Goal: Task Accomplishment & Management: Use online tool/utility

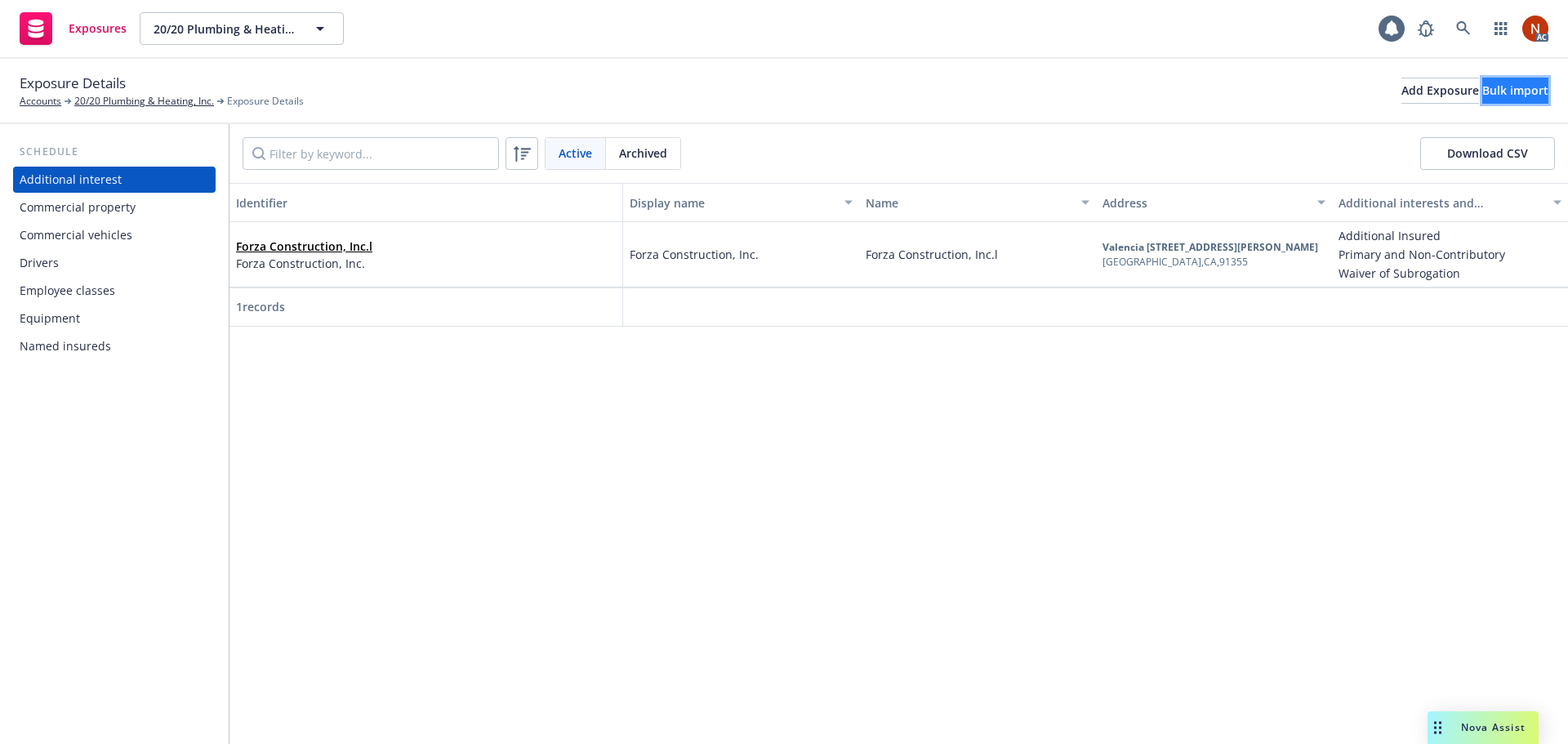
click at [1482, 90] on div "Bulk import" at bounding box center [1514, 90] width 66 height 24
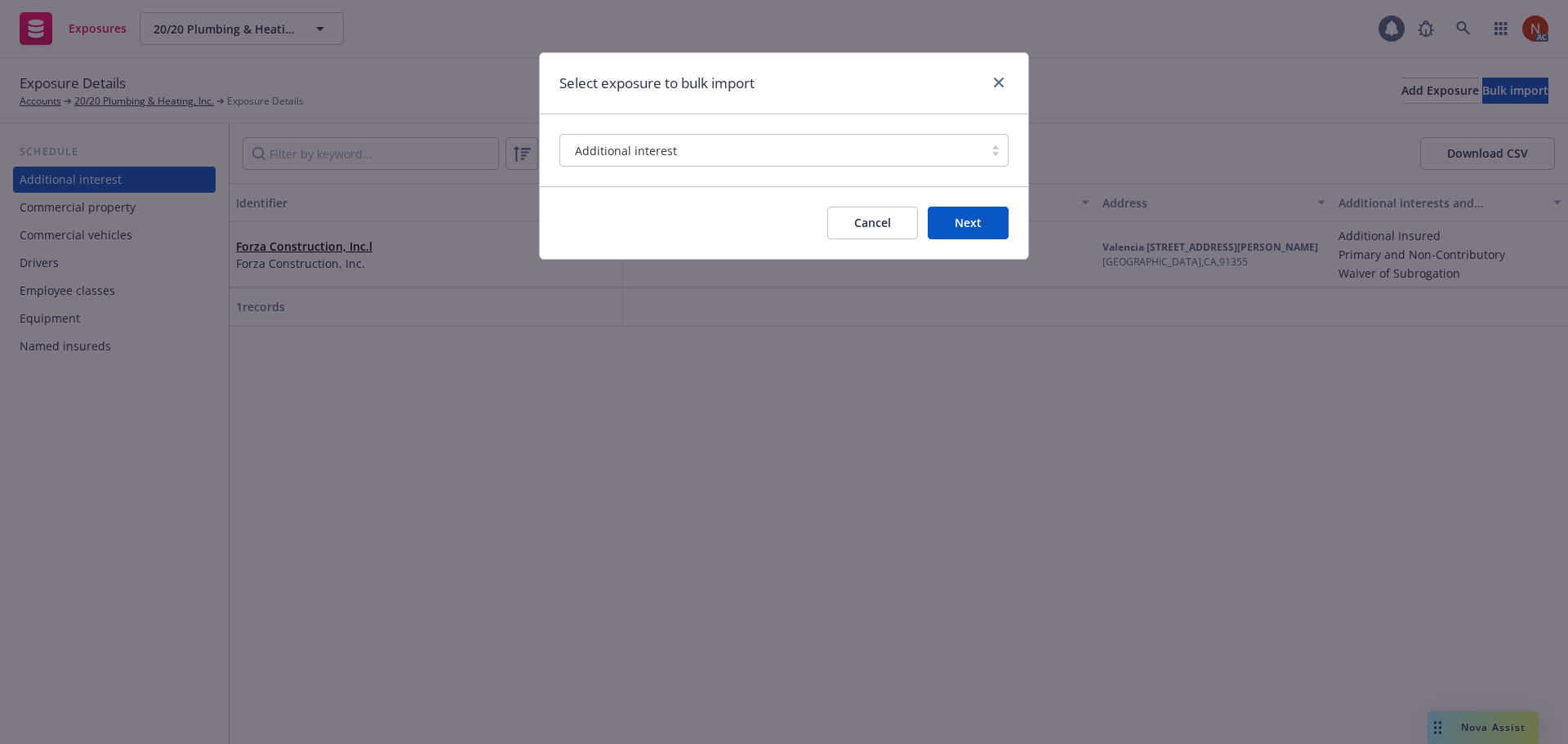
click at [851, 157] on div "Additional interest" at bounding box center [771, 151] width 406 height 17
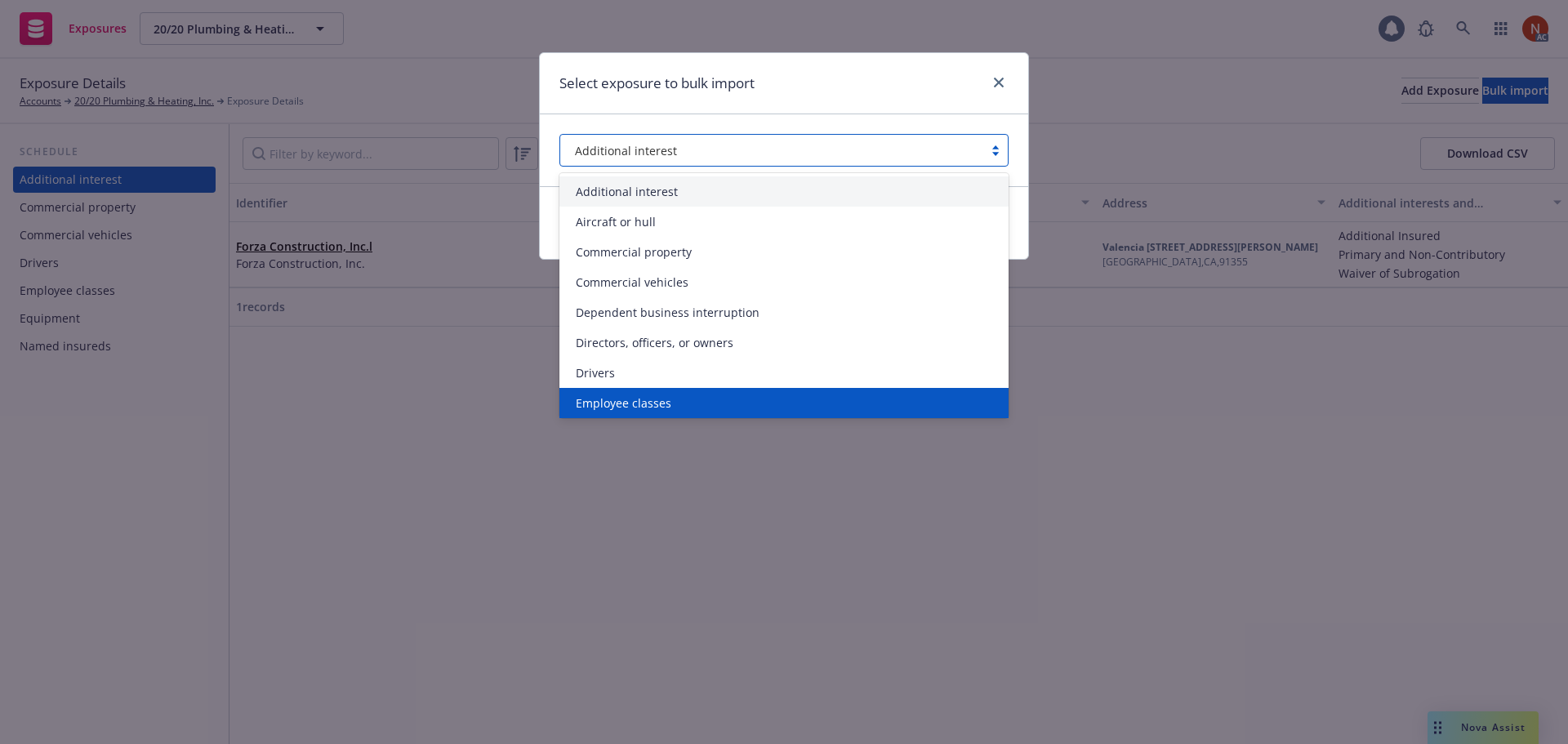
click at [652, 395] on span "Employee classes" at bounding box center [624, 403] width 96 height 17
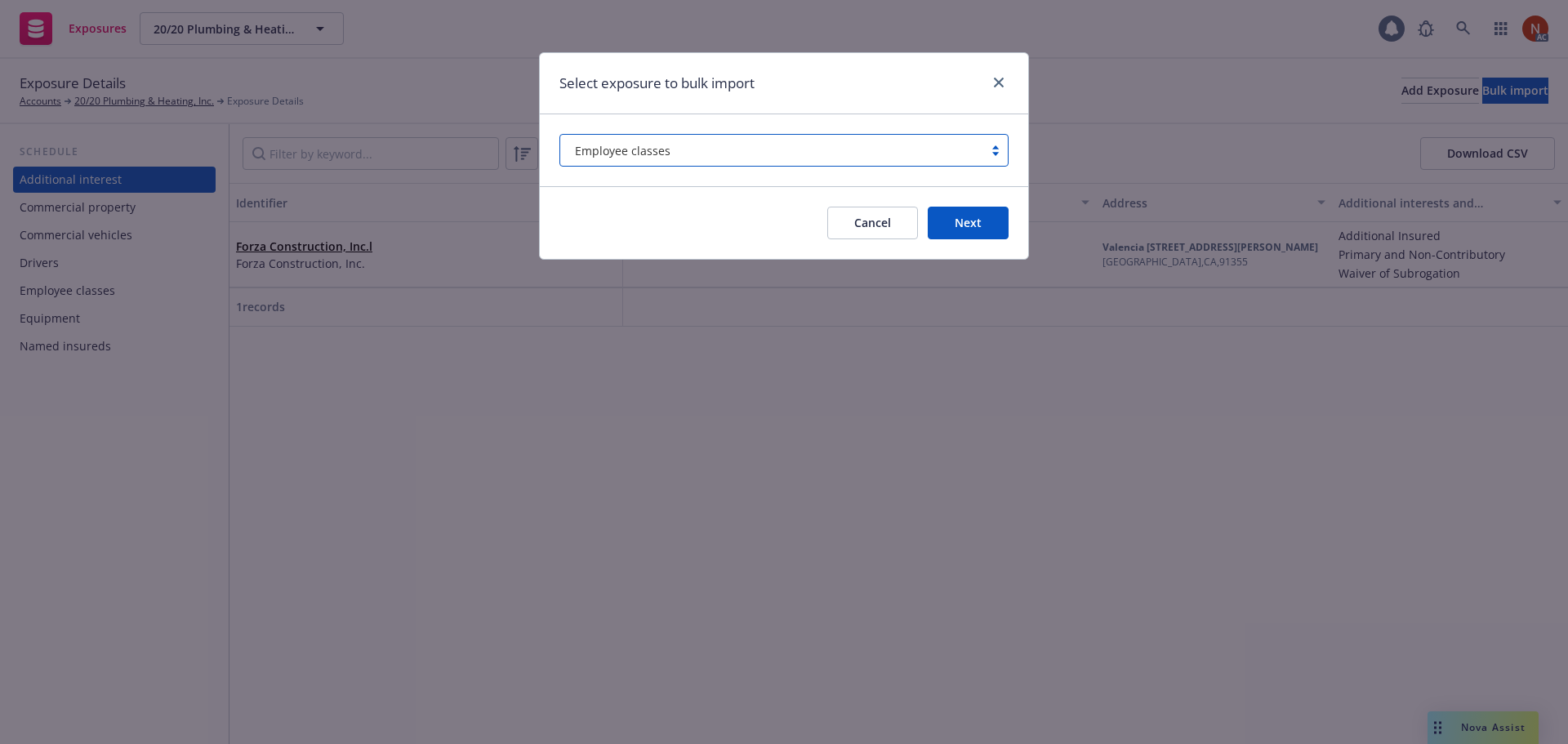
click at [965, 223] on button "Next" at bounding box center [968, 222] width 80 height 33
click at [995, 226] on button "Next" at bounding box center [968, 222] width 80 height 33
click at [992, 87] on link "close" at bounding box center [998, 82] width 19 height 19
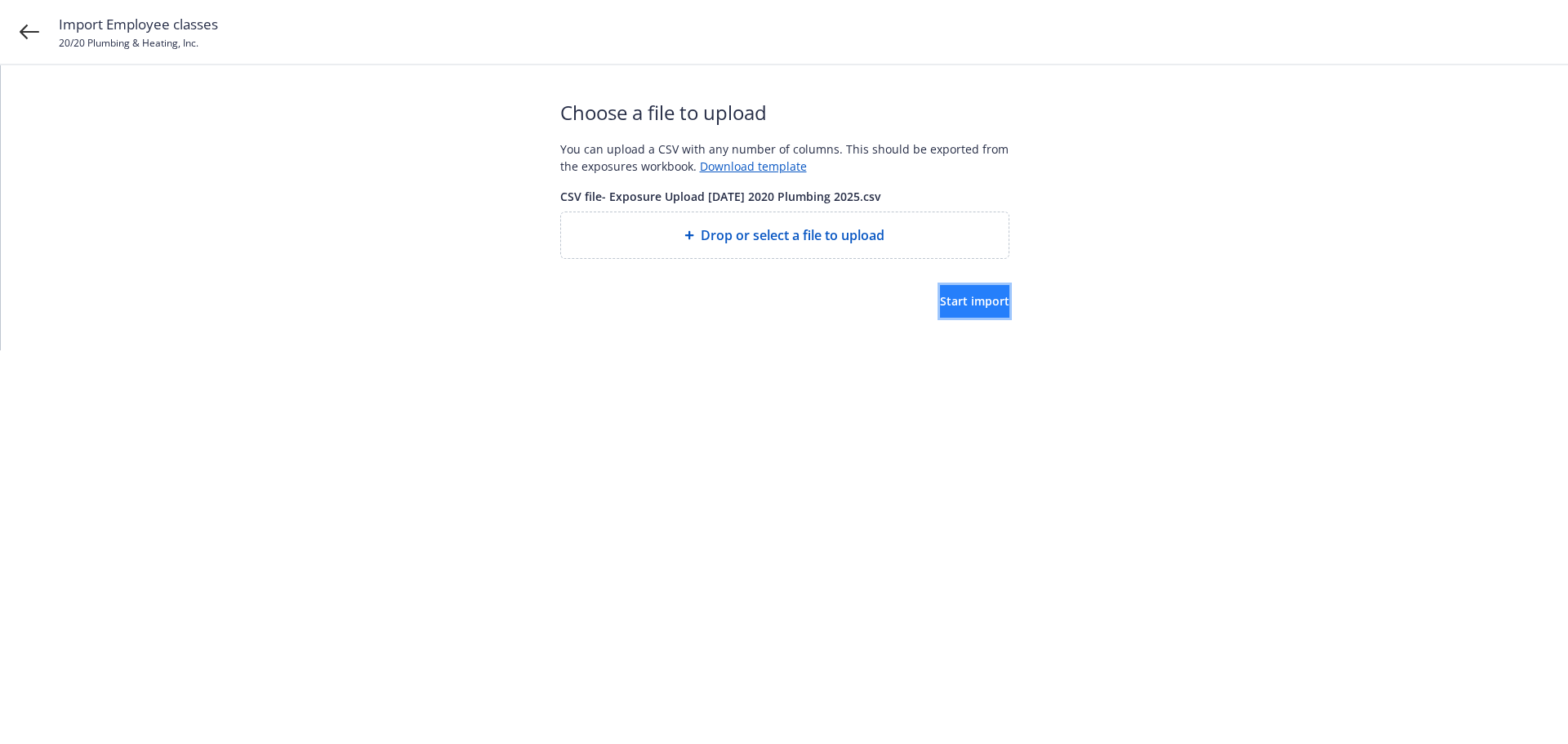
click at [968, 300] on span "Start import" at bounding box center [974, 301] width 70 height 16
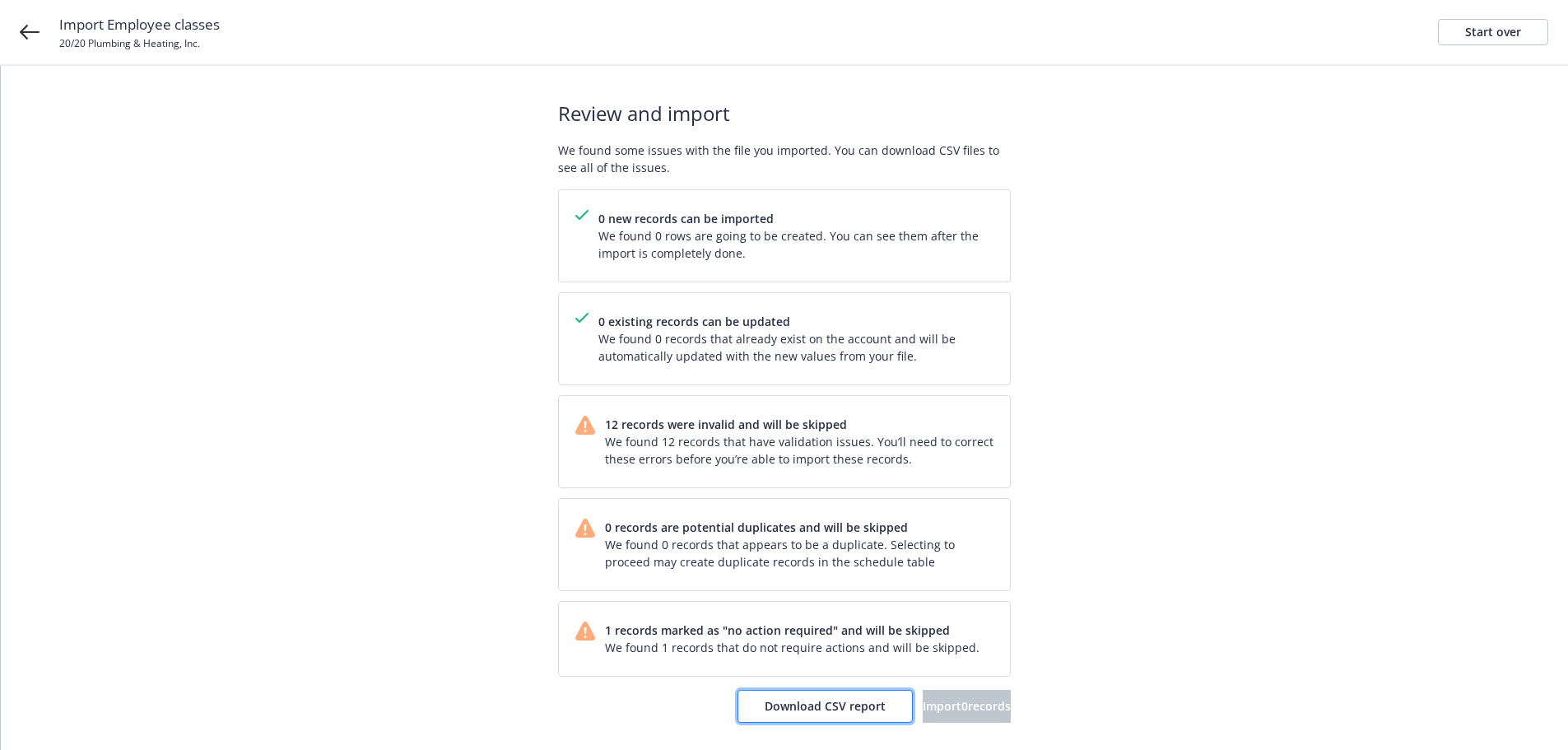
click at [769, 708] on span "Download CSV report" at bounding box center [825, 705] width 121 height 16
